Goal: Task Accomplishment & Management: Complete application form

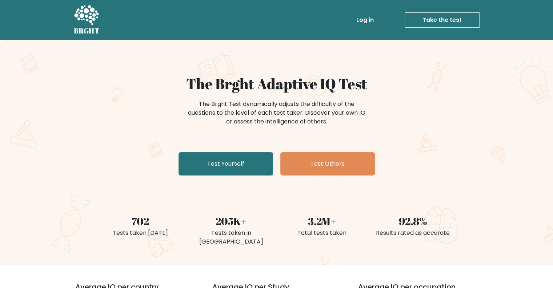
click at [421, 17] on link "Take the test" at bounding box center [442, 19] width 75 height 15
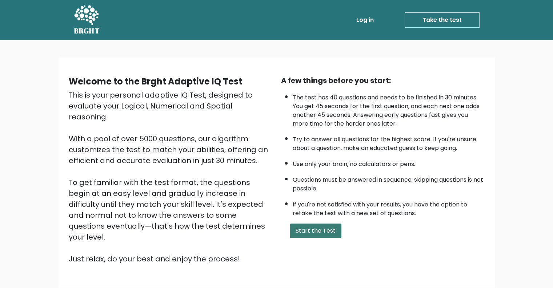
click at [307, 231] on button "Start the Test" at bounding box center [316, 230] width 52 height 15
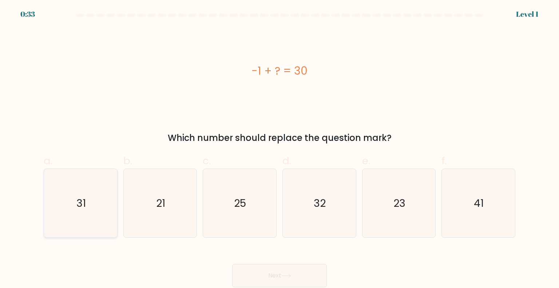
click at [98, 184] on icon "31" at bounding box center [80, 203] width 68 height 68
click at [279, 149] on input "a. 31" at bounding box center [279, 146] width 0 height 5
radio input "true"
click at [256, 272] on button "Next" at bounding box center [279, 275] width 95 height 23
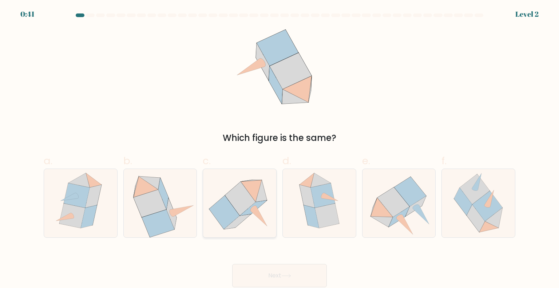
click at [230, 206] on icon at bounding box center [224, 211] width 30 height 33
click at [279, 149] on input "c." at bounding box center [279, 146] width 0 height 5
radio input "true"
click at [285, 287] on button "Next" at bounding box center [279, 275] width 95 height 23
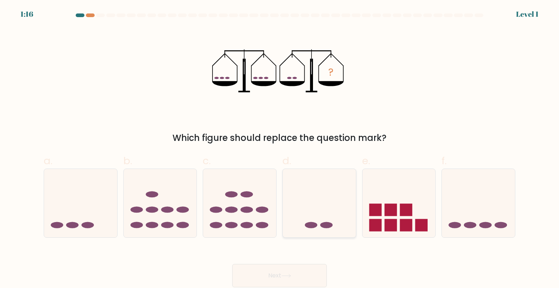
click at [319, 213] on icon at bounding box center [319, 203] width 73 height 60
click at [280, 149] on input "d." at bounding box center [279, 146] width 0 height 5
radio input "true"
click at [288, 271] on button "Next" at bounding box center [279, 275] width 95 height 23
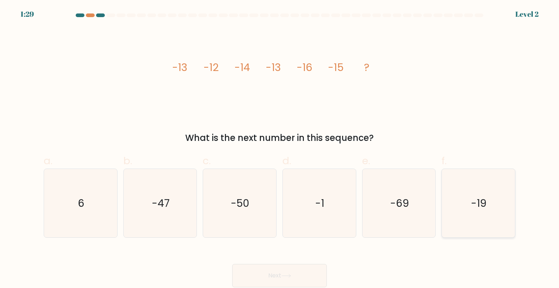
click at [496, 202] on icon "-19" at bounding box center [478, 203] width 68 height 68
click at [280, 149] on input "f. -19" at bounding box center [279, 146] width 0 height 5
radio input "true"
click at [261, 275] on button "Next" at bounding box center [279, 275] width 95 height 23
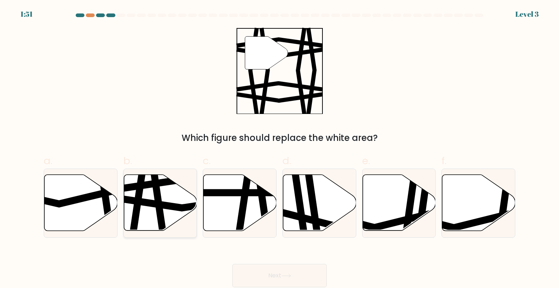
click at [158, 198] on icon at bounding box center [157, 233] width 11 height 147
click at [279, 149] on input "b." at bounding box center [279, 146] width 0 height 5
radio input "true"
click at [291, 272] on button "Next" at bounding box center [279, 275] width 95 height 23
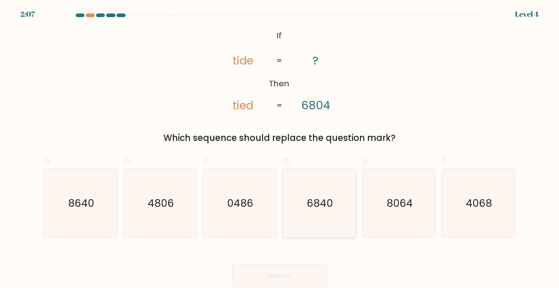
click at [322, 202] on text "6840" at bounding box center [320, 202] width 26 height 15
click at [280, 149] on input "d. 6840" at bounding box center [279, 146] width 0 height 5
radio input "true"
click at [285, 274] on icon at bounding box center [286, 276] width 10 height 4
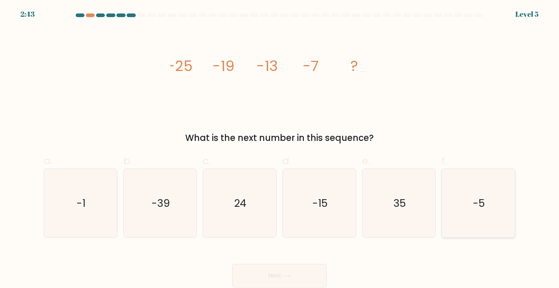
click at [488, 202] on icon "-5" at bounding box center [478, 203] width 68 height 68
click at [280, 149] on input "f. -5" at bounding box center [279, 146] width 0 height 5
radio input "true"
click at [292, 269] on button "Next" at bounding box center [279, 275] width 95 height 23
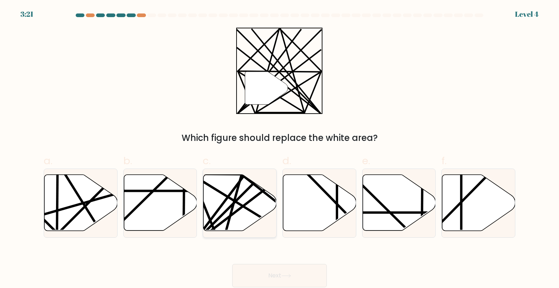
click at [255, 217] on icon at bounding box center [239, 203] width 73 height 56
click at [279, 149] on input "c." at bounding box center [279, 146] width 0 height 5
radio input "true"
click at [283, 269] on button "Next" at bounding box center [279, 275] width 95 height 23
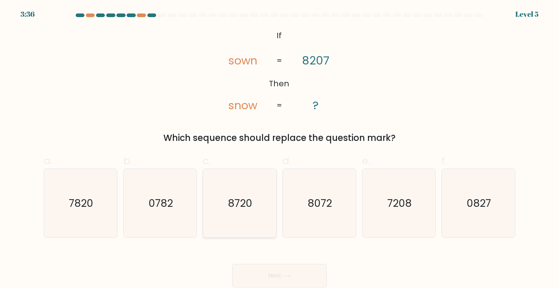
click at [234, 196] on text "8720" at bounding box center [240, 202] width 24 height 15
click at [279, 149] on input "c. 8720" at bounding box center [279, 146] width 0 height 5
radio input "true"
click at [258, 268] on button "Next" at bounding box center [279, 275] width 95 height 23
